Goal: Task Accomplishment & Management: Use online tool/utility

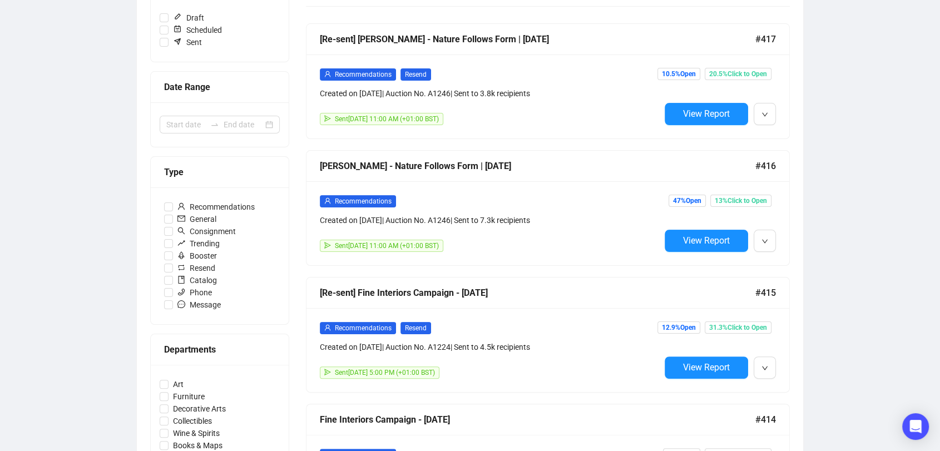
scroll to position [180, 0]
click at [515, 228] on div "Recommendations Created on [DATE] | Auction No. A1246 | Sent to 7.3k recipients…" at bounding box center [490, 222] width 340 height 57
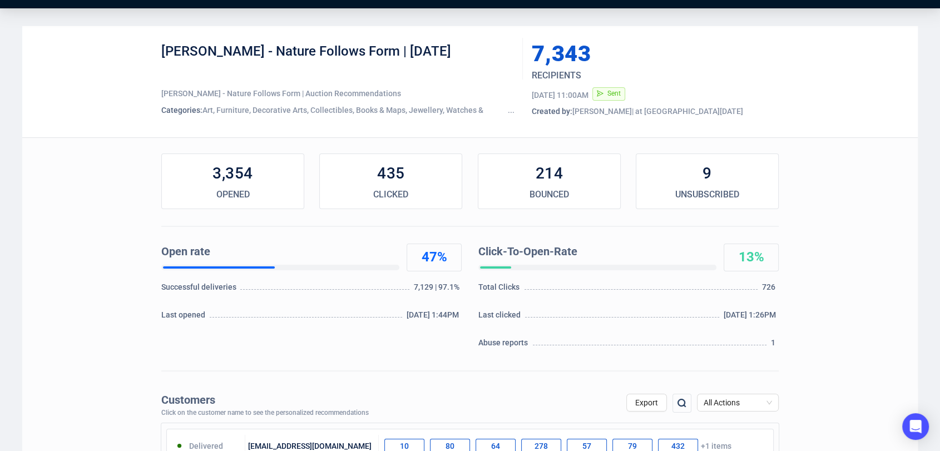
scroll to position [27, 0]
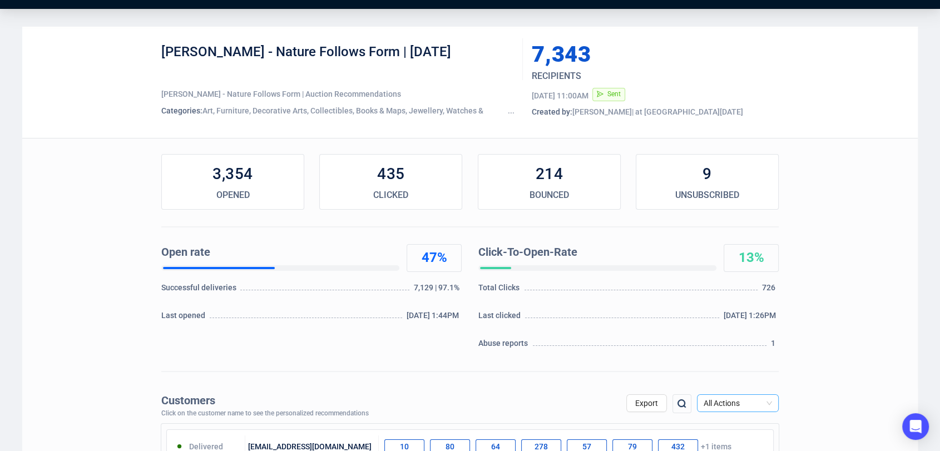
click at [742, 398] on span "All Actions" at bounding box center [738, 403] width 68 height 17
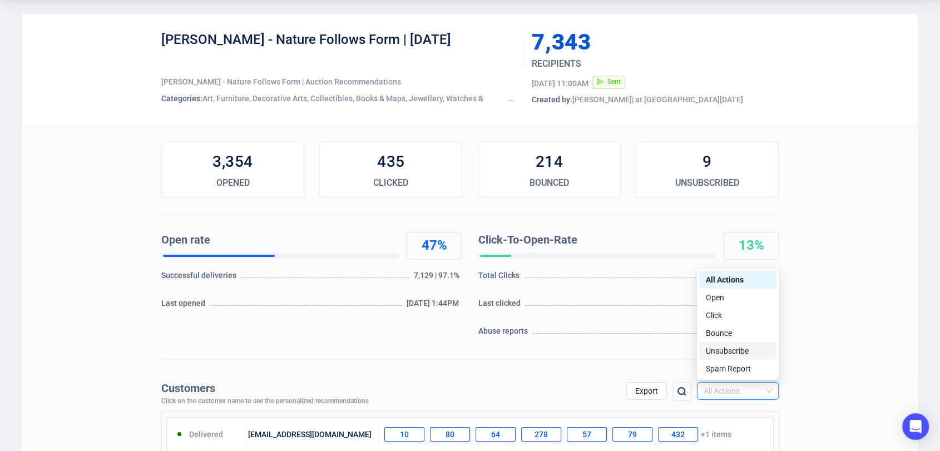
click at [734, 353] on div "Unsubscribe" at bounding box center [738, 351] width 64 height 12
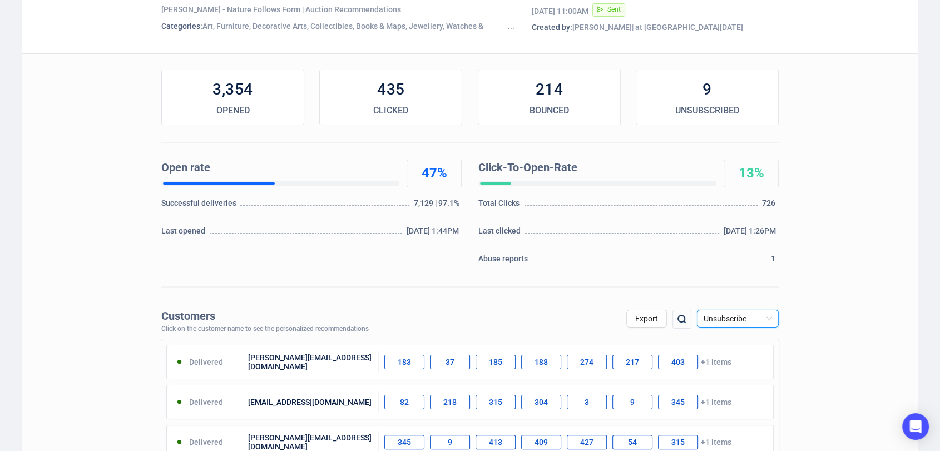
scroll to position [111, 0]
click at [652, 325] on button "Export" at bounding box center [646, 319] width 41 height 18
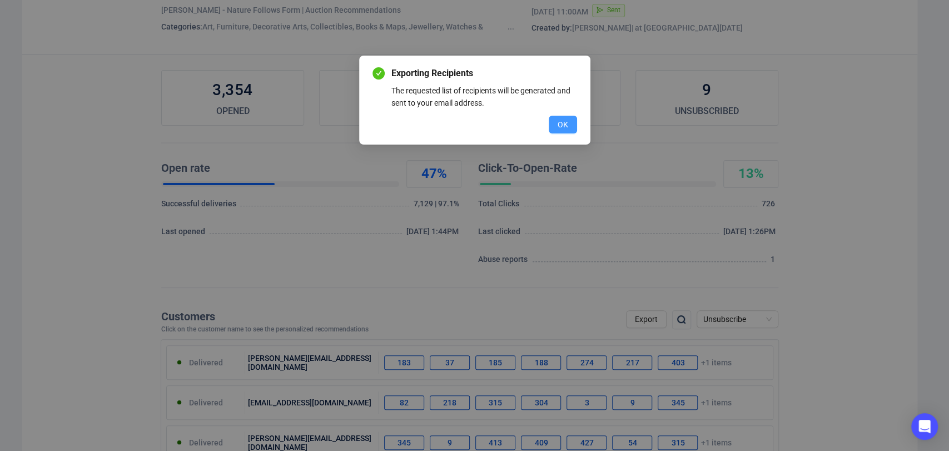
click at [560, 126] on span "OK" at bounding box center [563, 124] width 11 height 12
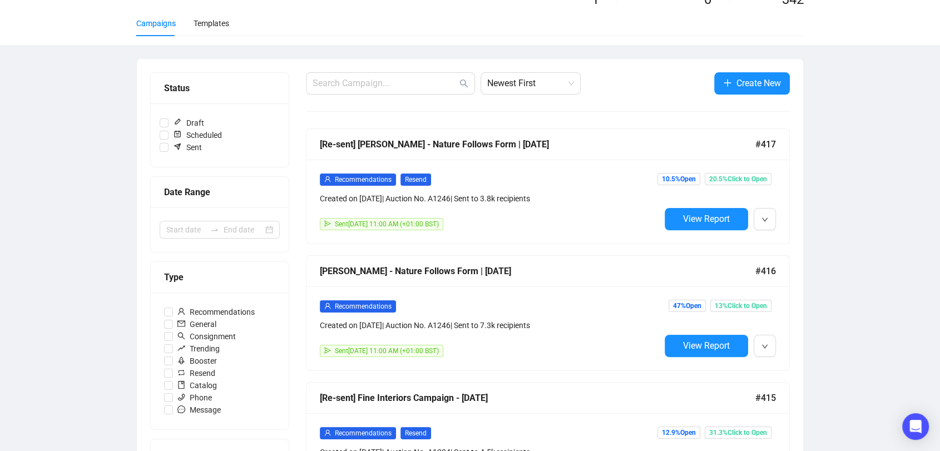
scroll to position [73, 0]
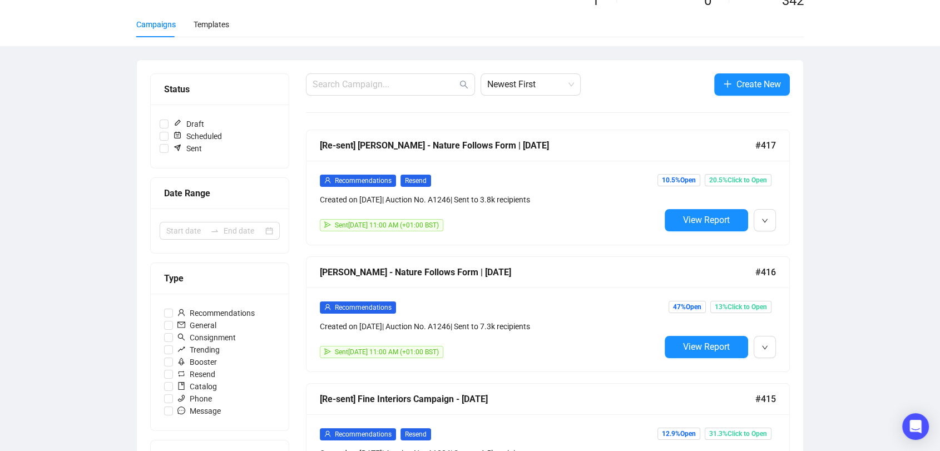
click at [499, 170] on div "Recommendations Resend Created on [DATE] | Auction No. A1246 | Sent to 3.8k rec…" at bounding box center [547, 203] width 483 height 84
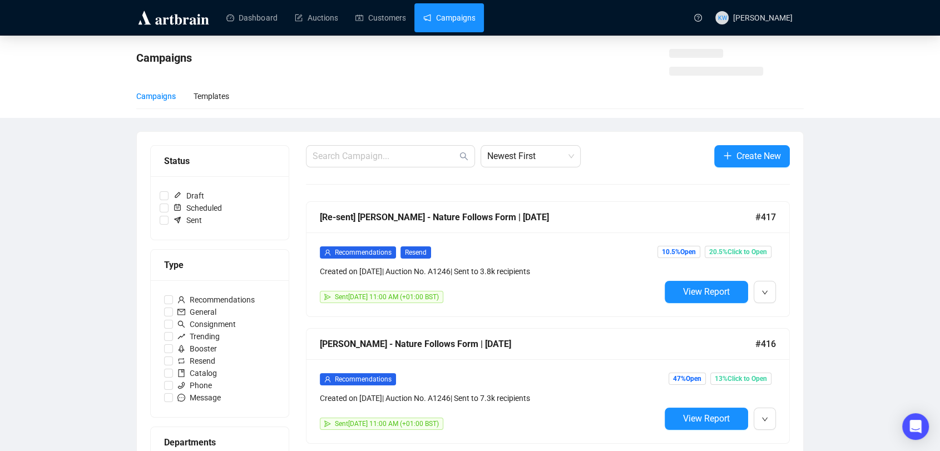
scroll to position [73, 0]
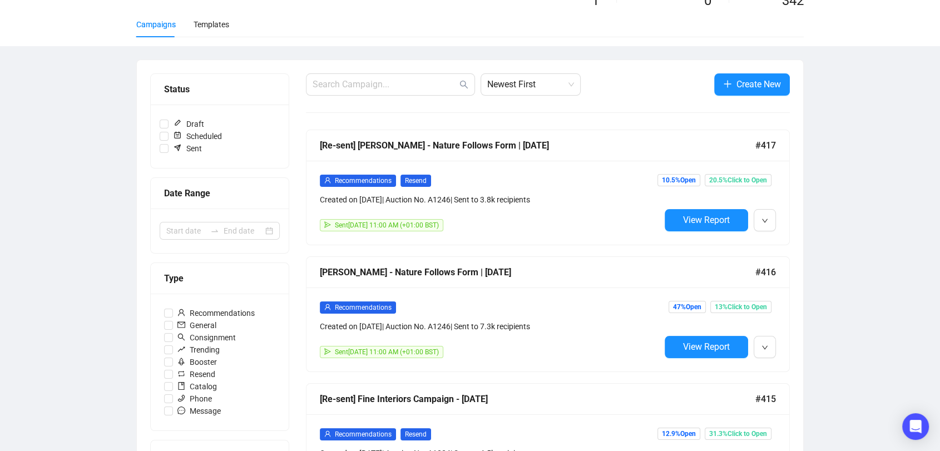
click at [393, 288] on div "Recommendations Created on [DATE] | Auction No. A1246 | Sent to 7.3k recipients…" at bounding box center [547, 330] width 483 height 84
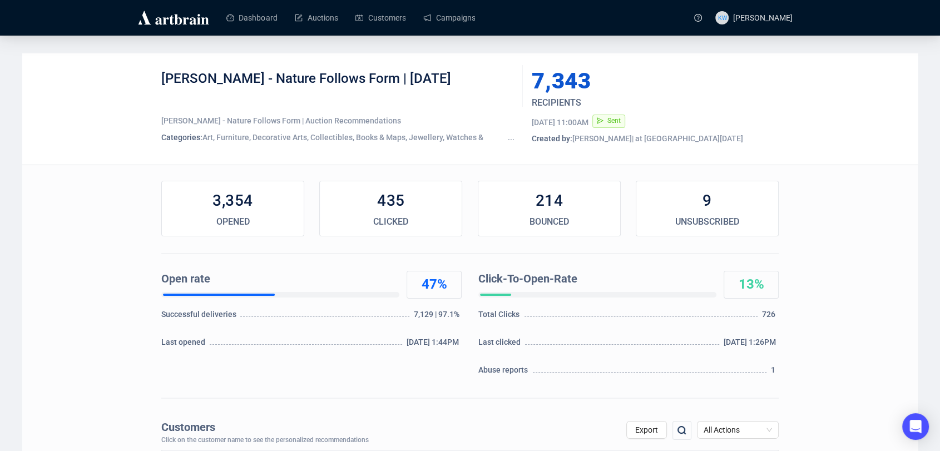
drag, startPoint x: 467, startPoint y: 79, endPoint x: 162, endPoint y: 63, distance: 305.8
click at [162, 63] on div "[PERSON_NAME] - Nature Follows Form | [DATE] [PERSON_NAME] - Nature Follows For…" at bounding box center [470, 108] width 896 height 111
copy div "[PERSON_NAME] - Nature Follows Form | [DATE]"
